Goal: Connect with others: Participate in discussion

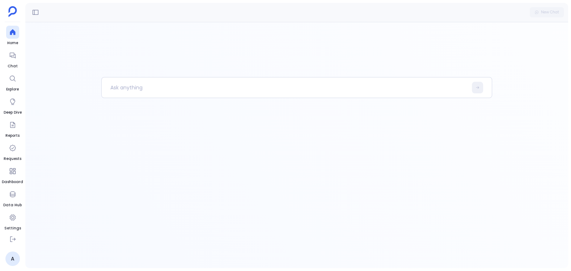
click at [22, 62] on ul "Home Chat Explore Deep Dive Reports Requests Dashboard Data Hub Settings" at bounding box center [12, 129] width 21 height 207
click at [18, 60] on div at bounding box center [12, 55] width 13 height 13
click at [15, 243] on button at bounding box center [12, 239] width 13 height 13
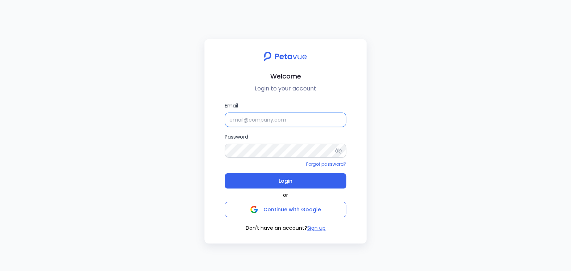
click at [268, 118] on input "Email" at bounding box center [286, 120] width 122 height 14
type input "turing@"
